Goal: Task Accomplishment & Management: Complete application form

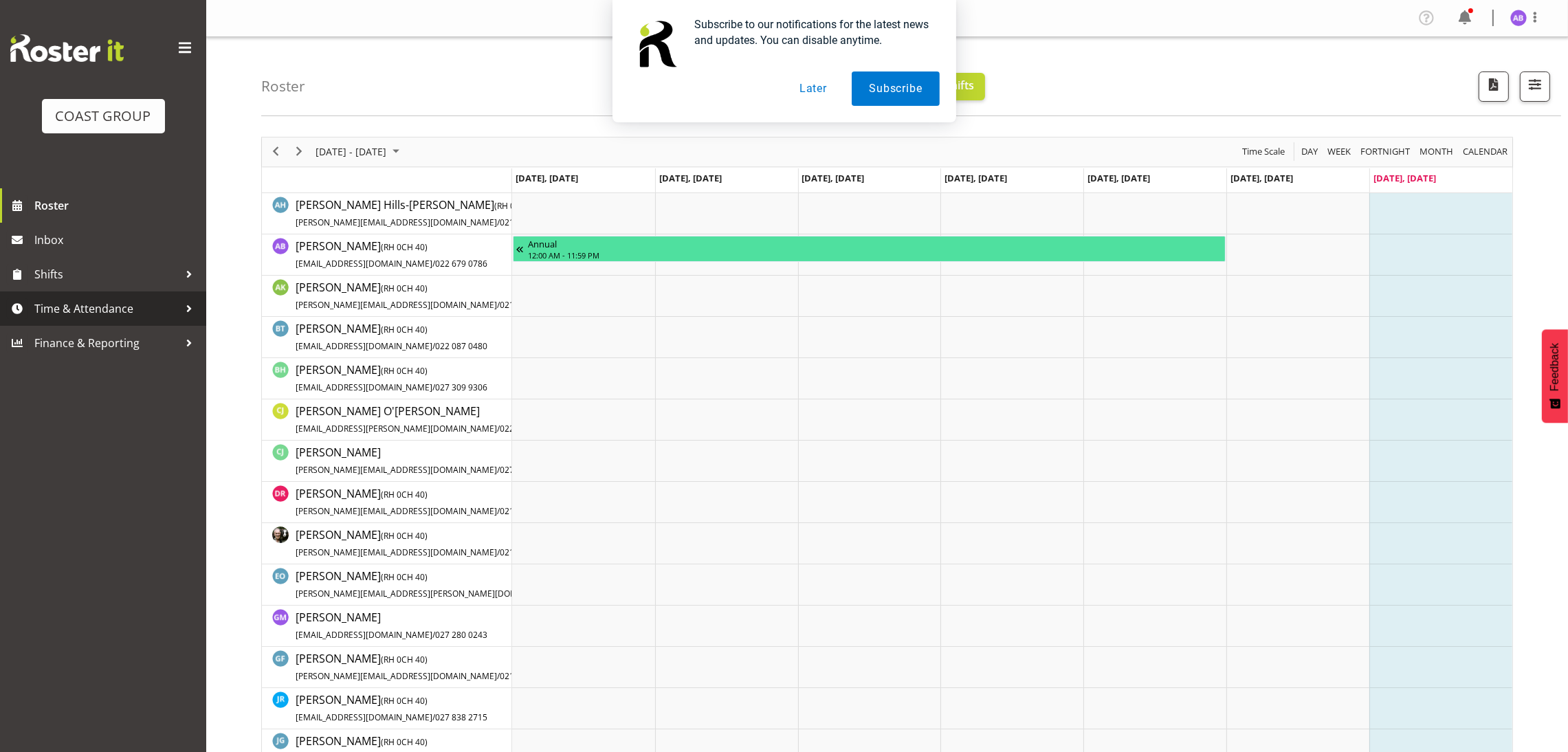
click at [114, 294] on link "Time & Attendance" at bounding box center [103, 308] width 206 height 34
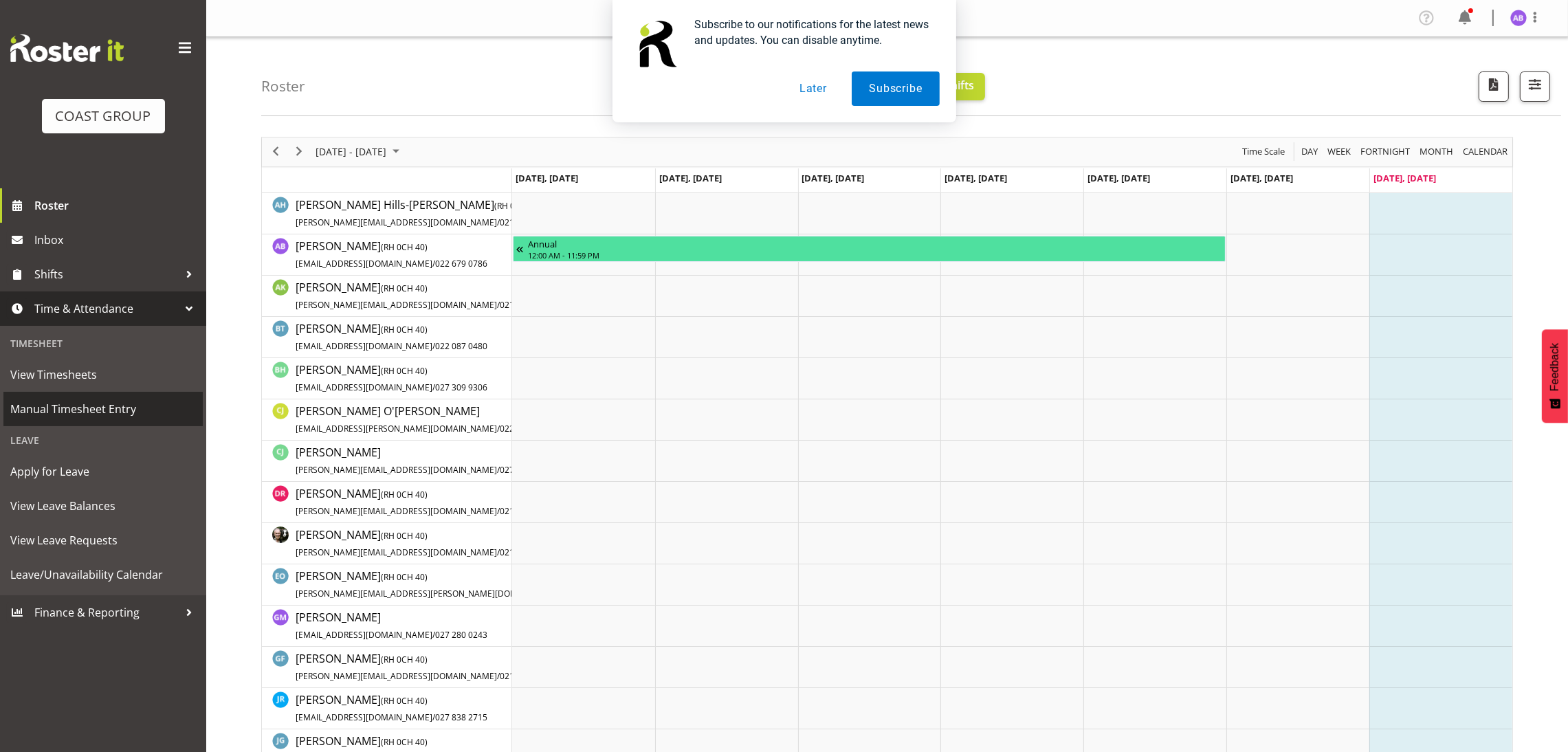
click at [98, 406] on span "Manual Timesheet Entry" at bounding box center [103, 409] width 186 height 20
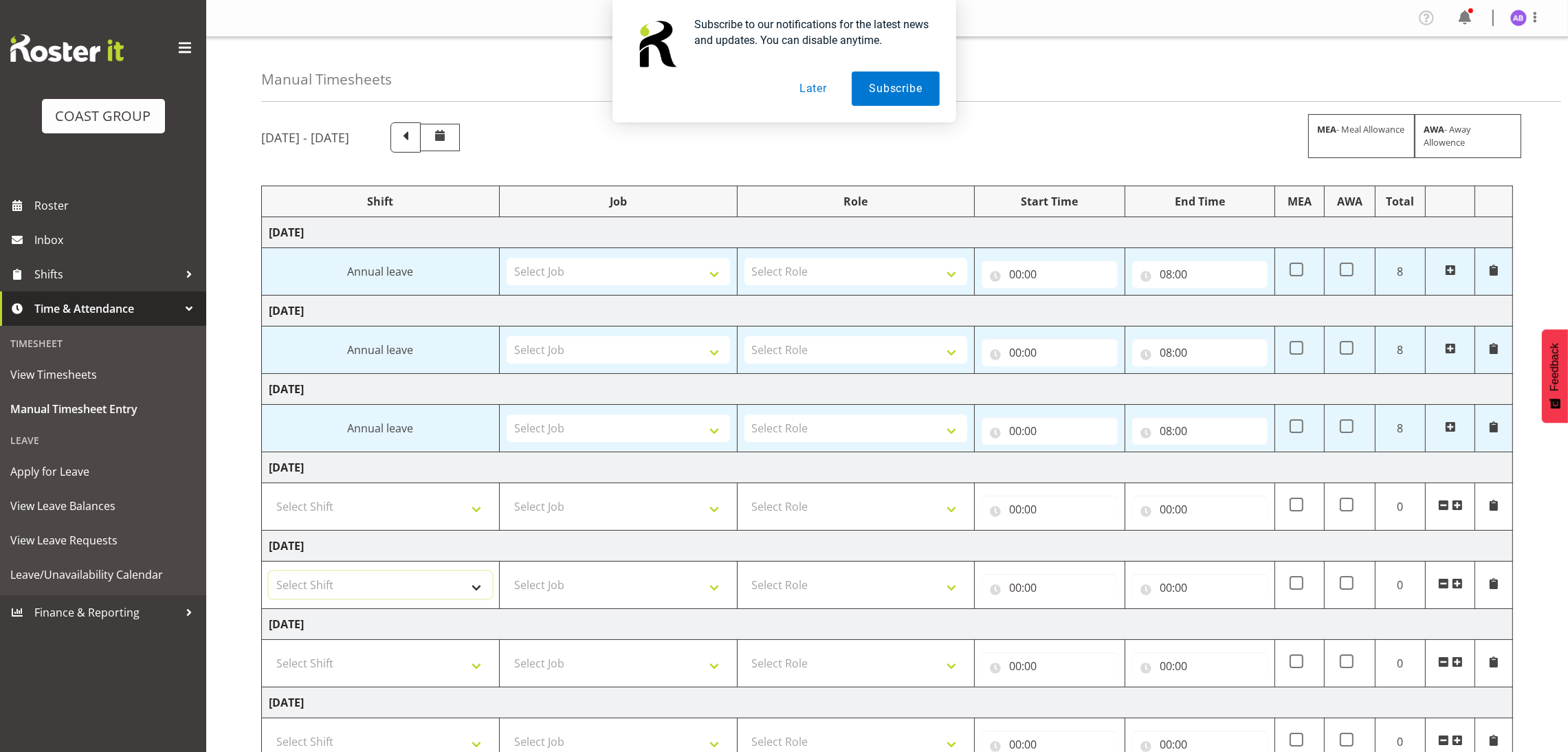
click at [428, 589] on select "Select Shift DW CHC Design Office DW CHC General Work Aug DW CHC General Work D…" at bounding box center [380, 584] width 223 height 27
select select "1512"
click at [268, 573] on select "Select Shift DW CHC Design Office DW CHC General Work Aug DW CHC General Work D…" at bounding box center [380, 584] width 223 height 27
click at [603, 585] on select "Select Job 1 Carlton Events 1 [PERSON_NAME][GEOGRAPHIC_DATA] 1 [PERSON_NAME][GE…" at bounding box center [618, 584] width 223 height 27
select select "624"
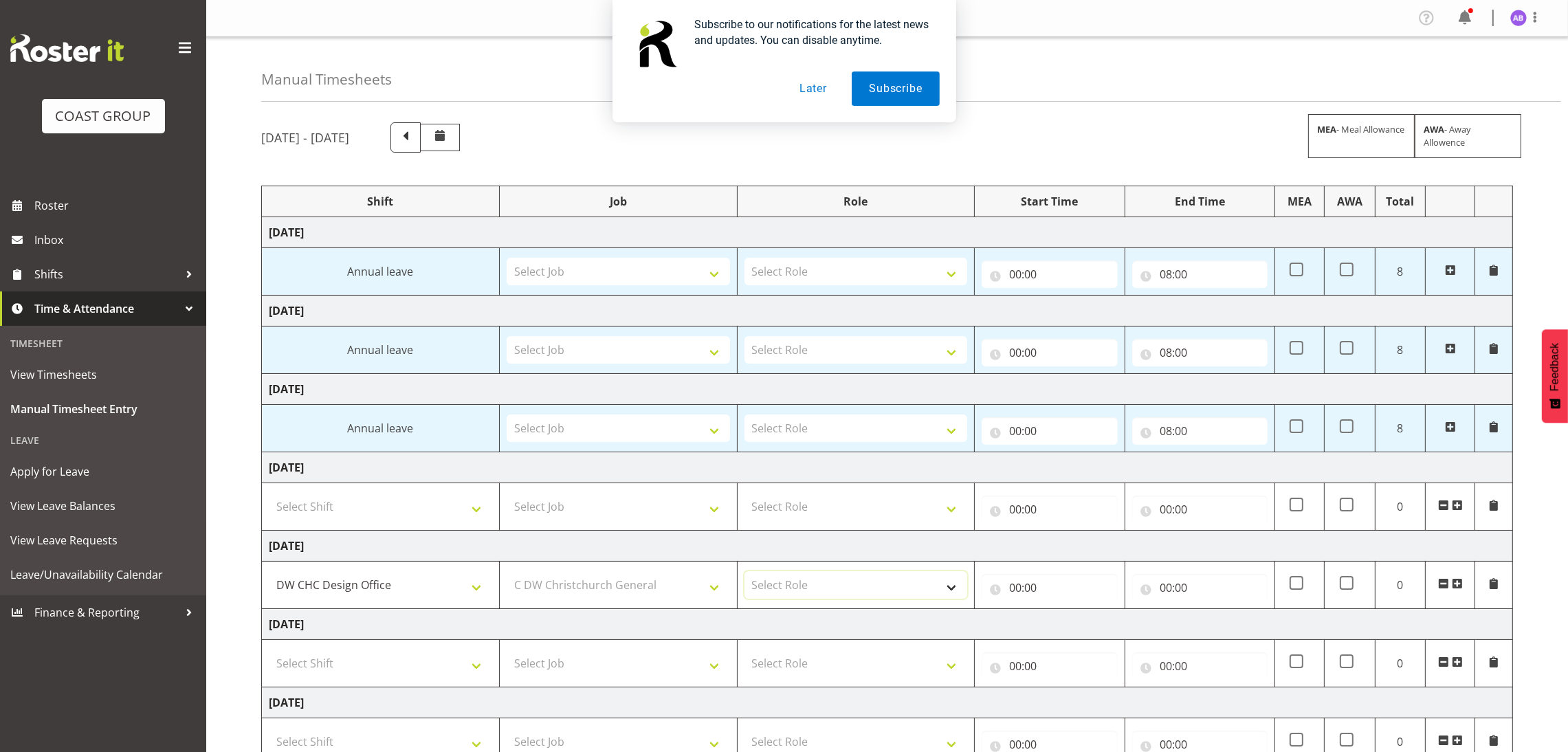
click at [807, 595] on select "Select Role DESIGNER Designer" at bounding box center [856, 584] width 223 height 27
select select "215"
click at [745, 573] on select "Select Role DESIGNER Designer" at bounding box center [856, 584] width 223 height 27
click at [1004, 595] on input "00:00" at bounding box center [1050, 587] width 136 height 27
click at [1070, 620] on select "00 01 02 03 04 05 06 07 08 09 10 11 12 13 14 15 16 17 18 19 20 21 22 23" at bounding box center [1076, 623] width 31 height 27
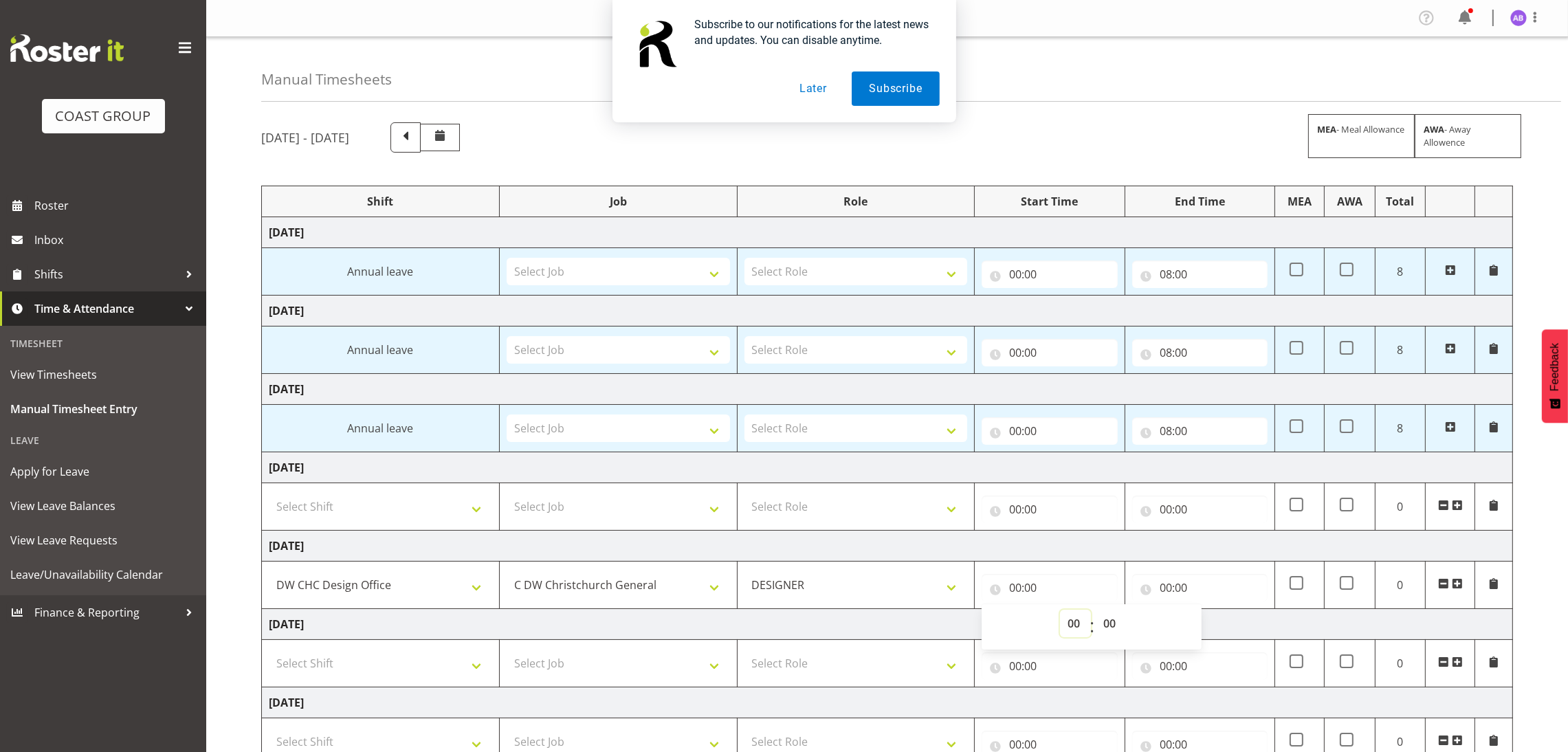
select select "19"
click at [1060, 612] on select "00 01 02 03 04 05 06 07 08 09 10 11 12 13 14 15 16 17 18 19 20 21 22 23" at bounding box center [1076, 623] width 31 height 27
type input "19:00"
click at [1100, 634] on select "00 01 02 03 04 05 06 07 08 09 10 11 12 13 14 15 16 17 18 19 20 21 22 23 24 25 2…" at bounding box center [1111, 623] width 31 height 27
select select "15"
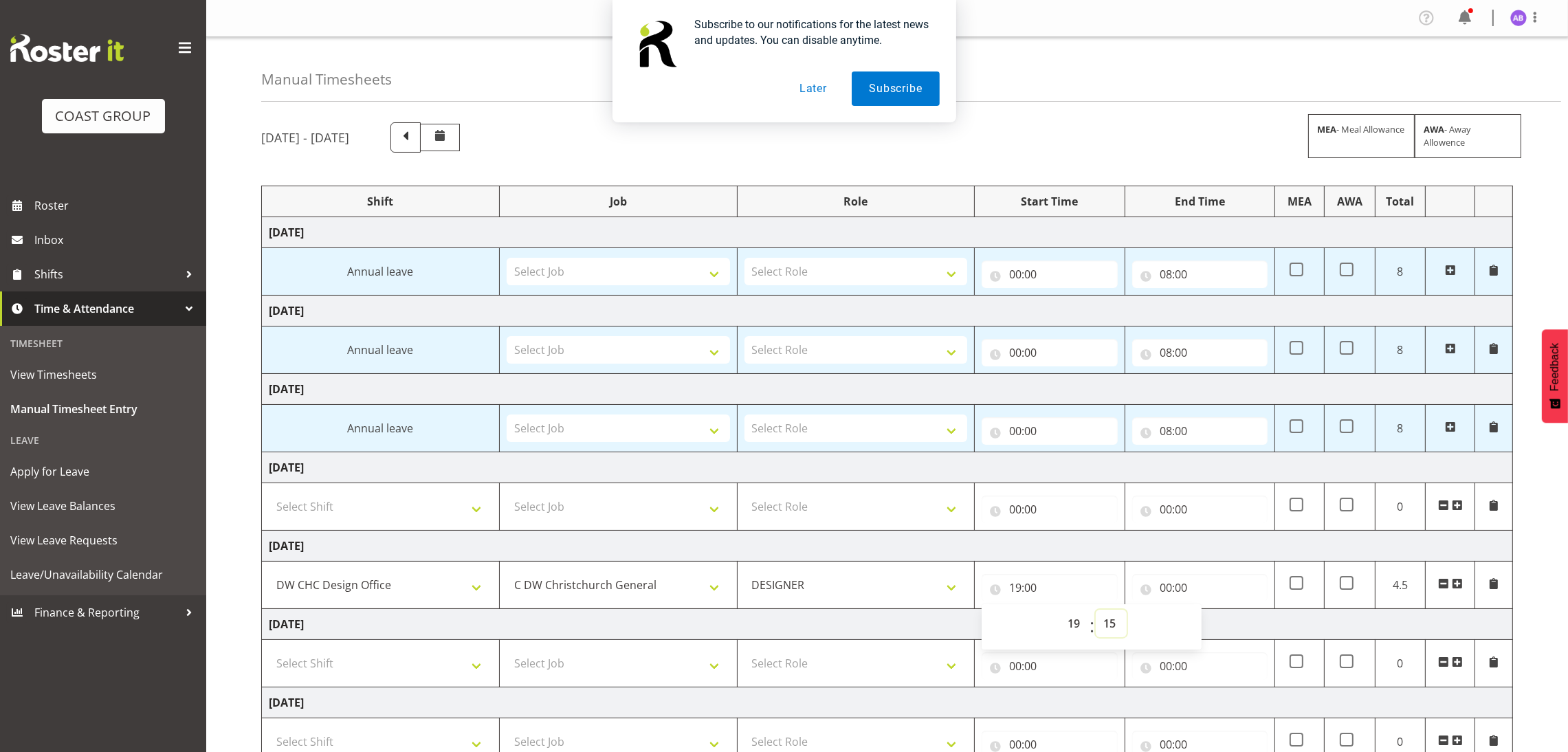
click at [1096, 612] on select "00 01 02 03 04 05 06 07 08 09 10 11 12 13 14 15 16 17 18 19 20 21 22 23 24 25 2…" at bounding box center [1111, 623] width 31 height 27
type input "19:15"
click at [1168, 578] on input "00:00" at bounding box center [1200, 587] width 136 height 27
click at [1223, 630] on select "00 01 02 03 04 05 06 07 08 09 10 11 12 13 14 15 16 17 18 19 20 21 22 23" at bounding box center [1226, 623] width 31 height 27
select select "20"
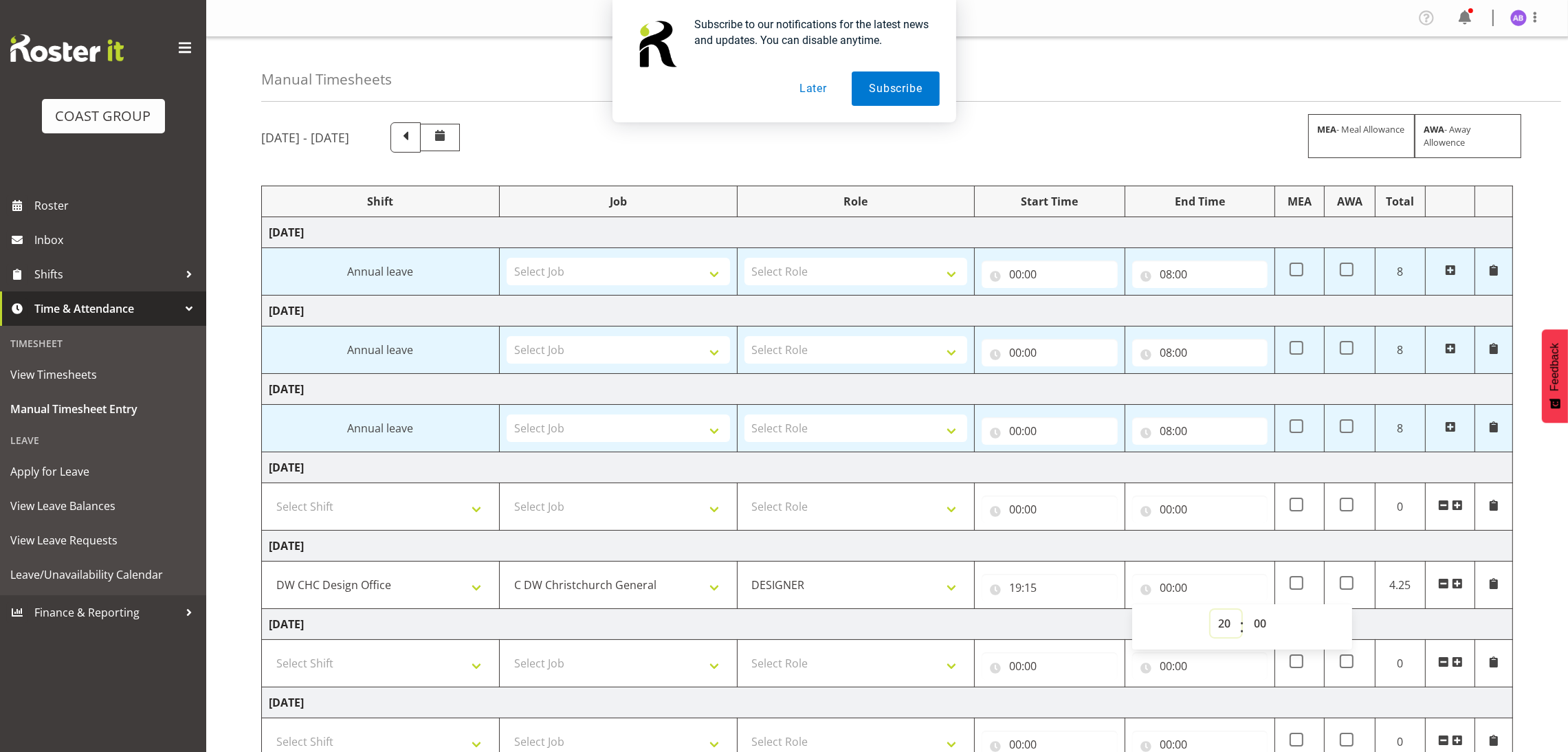
click at [1211, 612] on select "00 01 02 03 04 05 06 07 08 09 10 11 12 13 14 15 16 17 18 19 20 21 22 23" at bounding box center [1226, 623] width 31 height 27
type input "20:00"
click at [1219, 566] on td "20:00 00 01 02 03 04 05 06 07 08 09 10 11 12 13 14 15 16 17 18 19 20 21 22 23 :…" at bounding box center [1200, 585] width 150 height 48
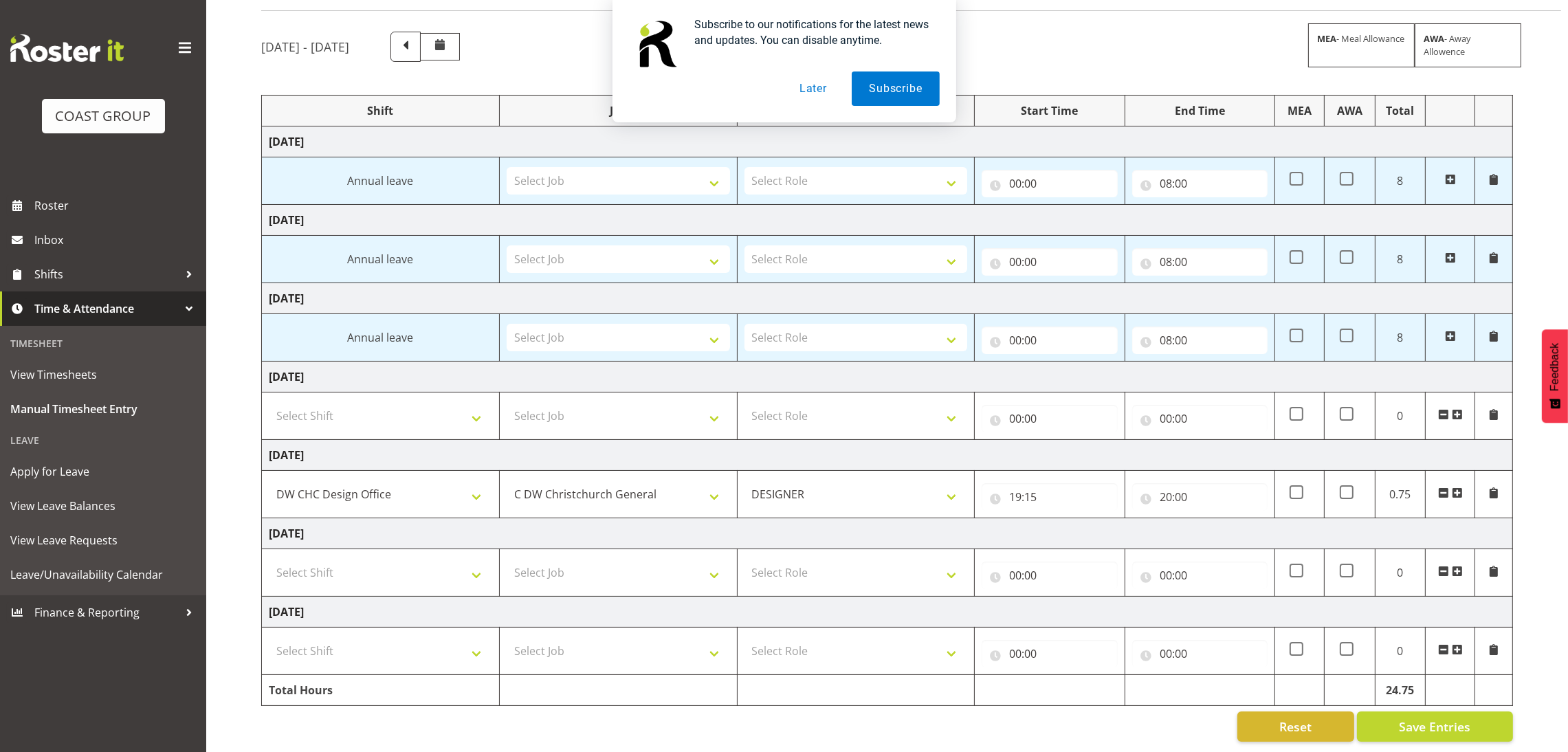
scroll to position [108, 0]
click at [1440, 718] on span "Save Entries" at bounding box center [1435, 726] width 72 height 18
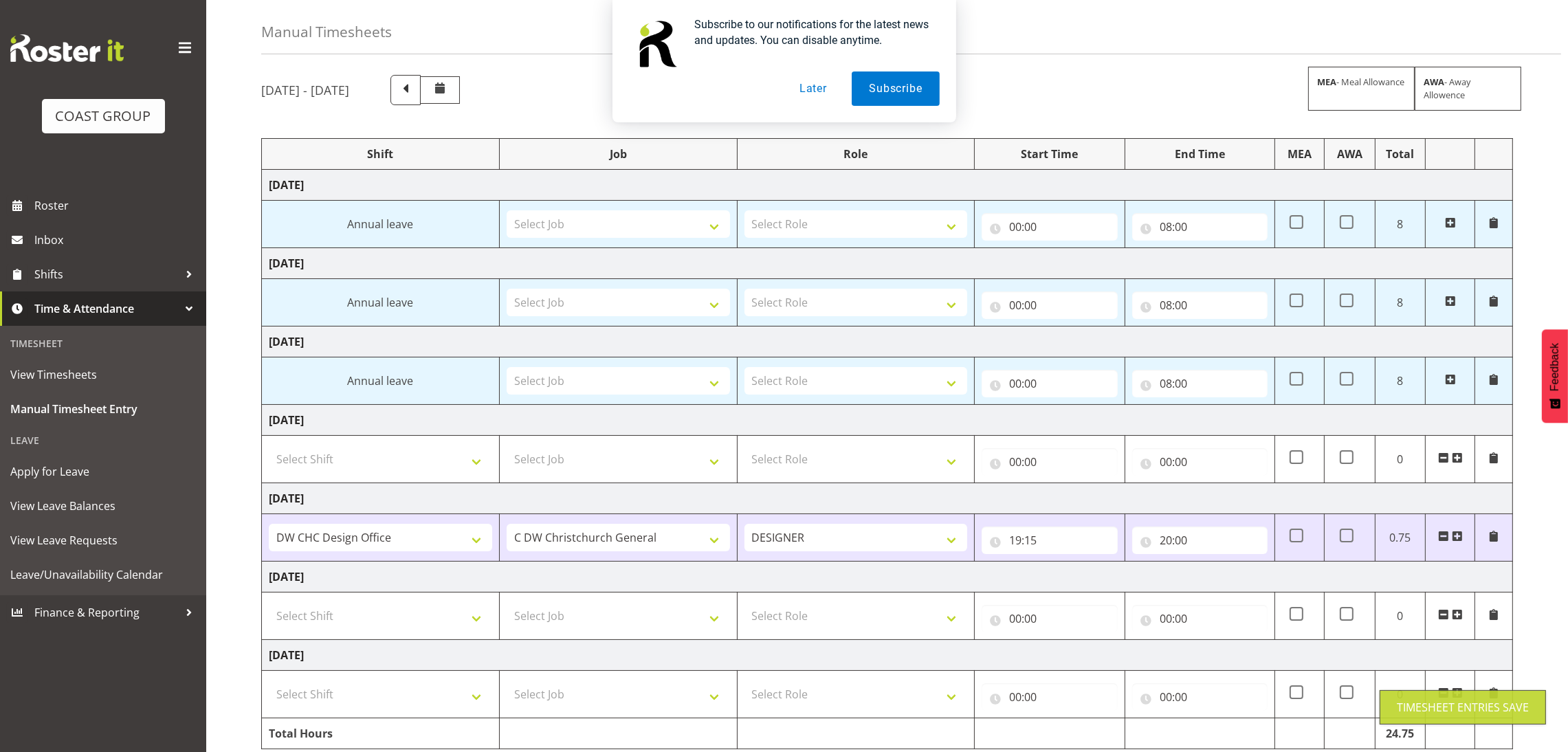
scroll to position [0, 0]
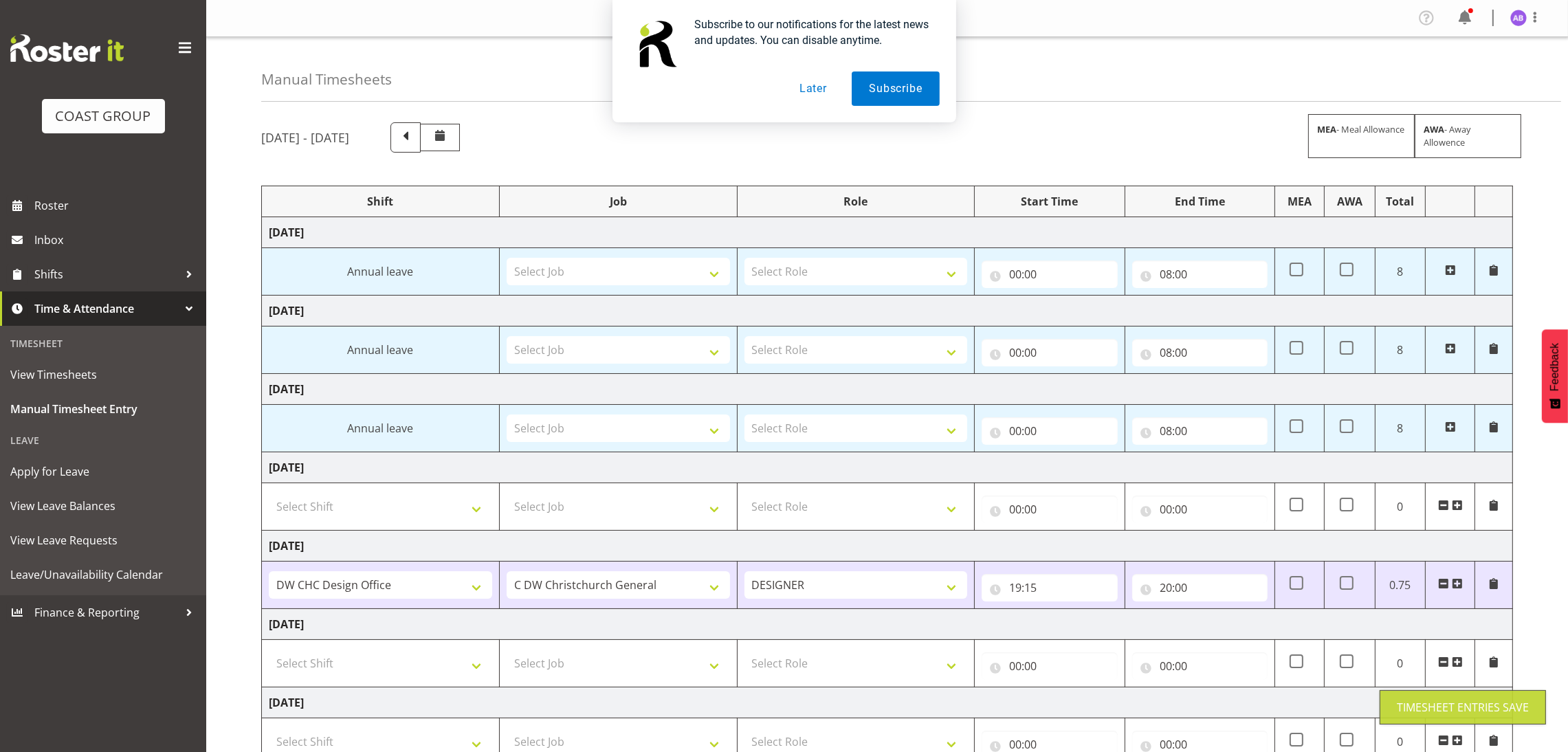
click at [1541, 13] on div "Subscribe to our notifications for the latest news and updates. You can disable…" at bounding box center [784, 61] width 1568 height 122
click at [1535, 19] on div "Subscribe to our notifications for the latest news and updates. You can disable…" at bounding box center [784, 61] width 1568 height 122
click at [1524, 14] on div "Subscribe to our notifications for the latest news and updates. You can disable…" at bounding box center [784, 61] width 1568 height 122
click at [1541, 19] on div "Subscribe to our notifications for the latest news and updates. You can disable…" at bounding box center [784, 61] width 1568 height 122
click at [1529, 20] on div "Subscribe to our notifications for the latest news and updates. You can disable…" at bounding box center [784, 61] width 1568 height 122
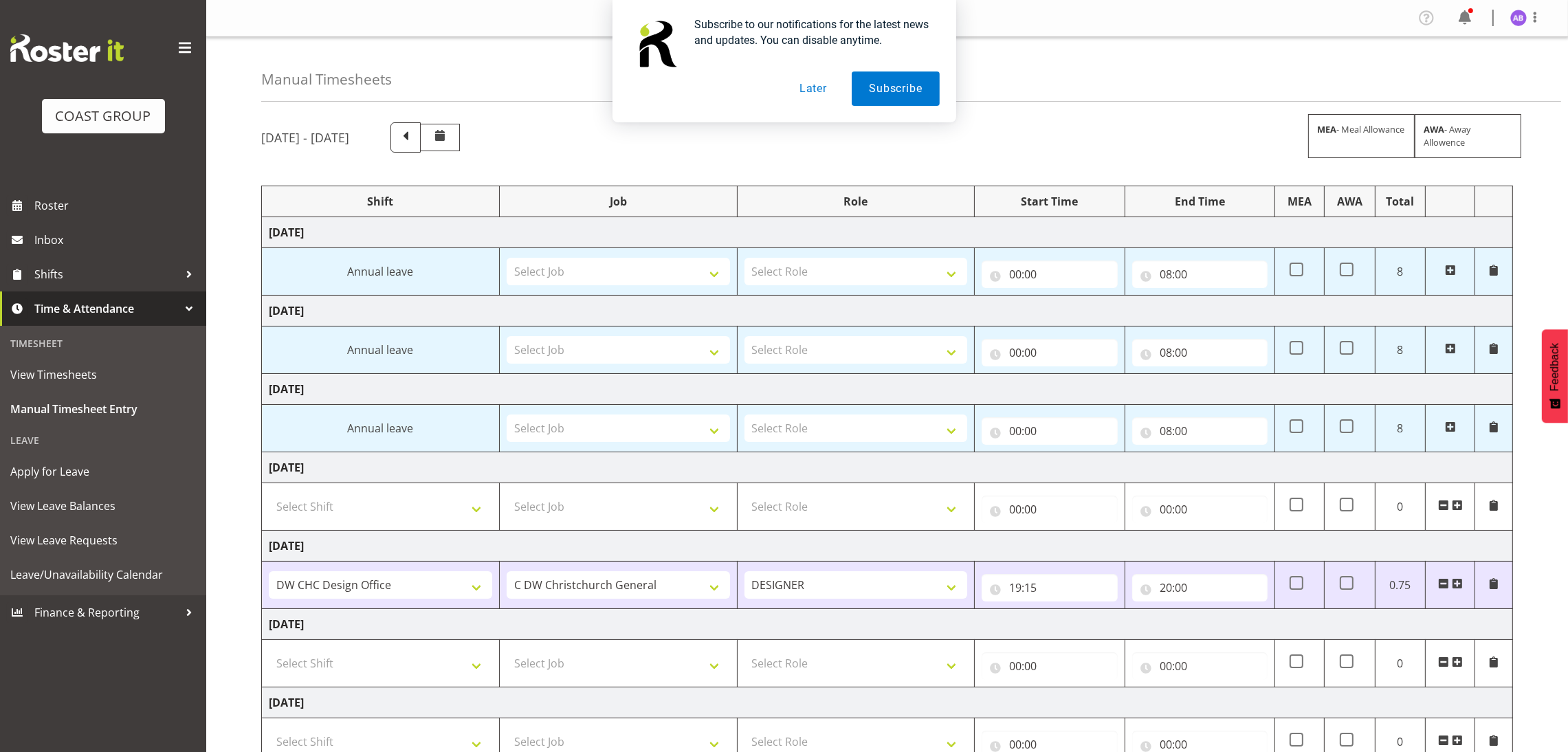
click at [814, 90] on button "Later" at bounding box center [812, 89] width 62 height 34
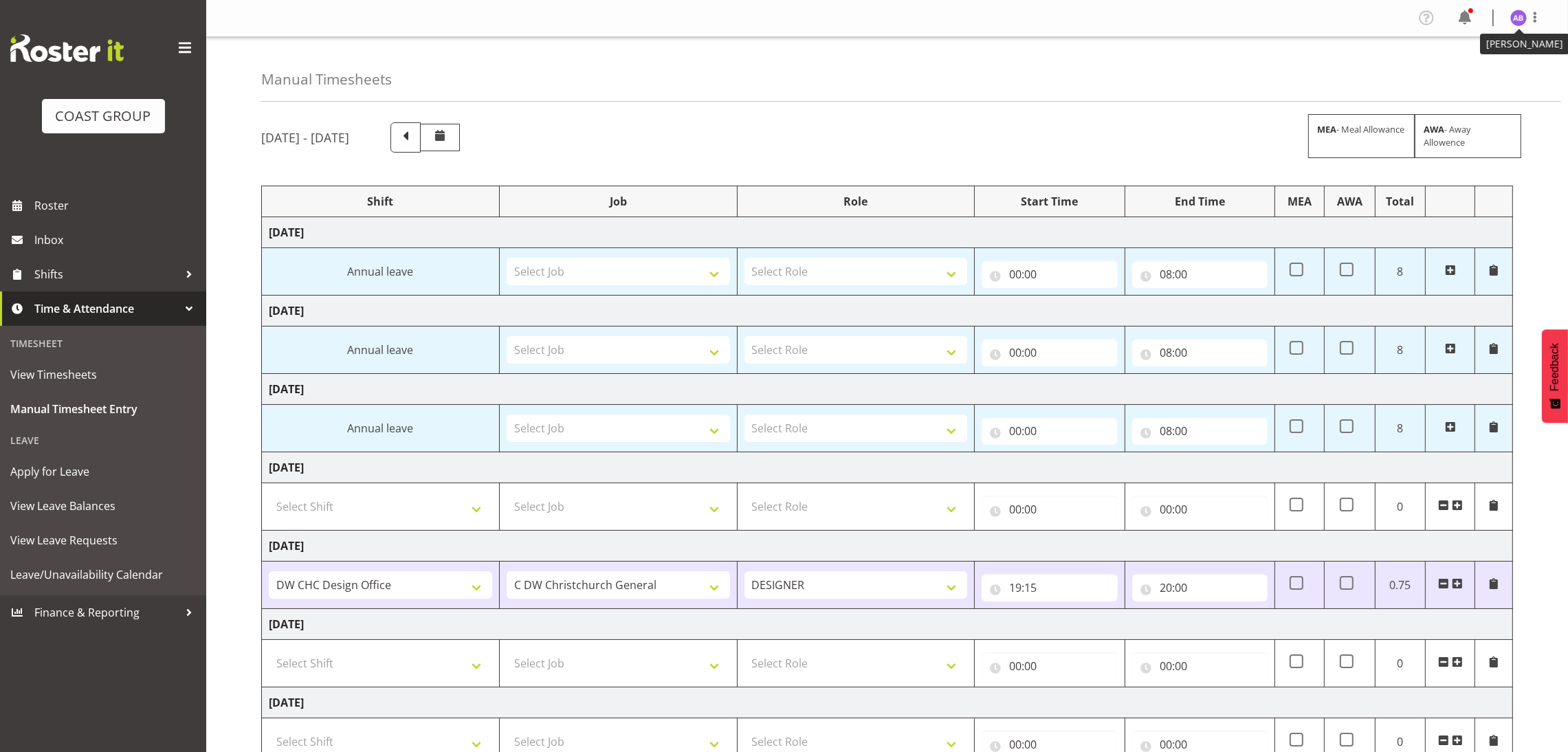
click at [1523, 26] on figure at bounding box center [1518, 17] width 16 height 16
click at [1454, 73] on link "Log Out" at bounding box center [1477, 73] width 132 height 25
